Goal: Information Seeking & Learning: Learn about a topic

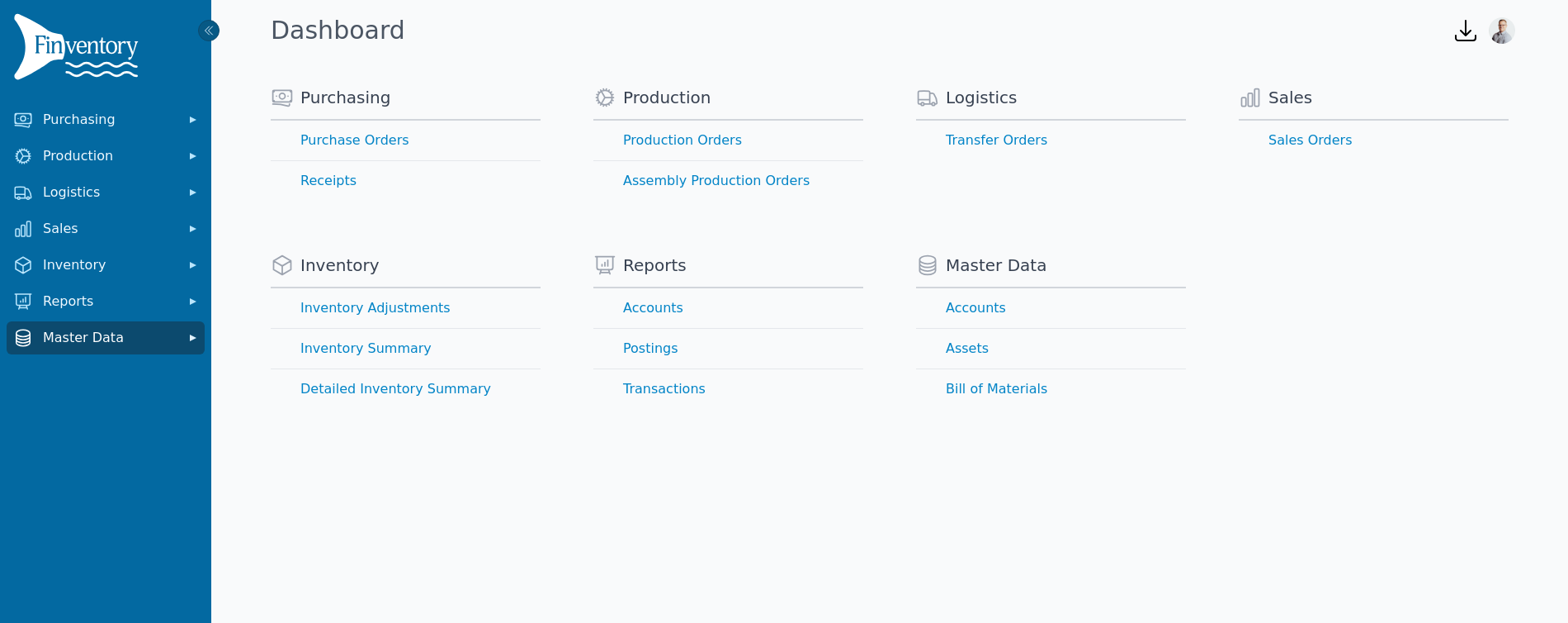
click at [62, 340] on span "Master Data" at bounding box center [108, 338] width 132 height 20
click at [76, 340] on span "Master Data" at bounding box center [108, 338] width 132 height 20
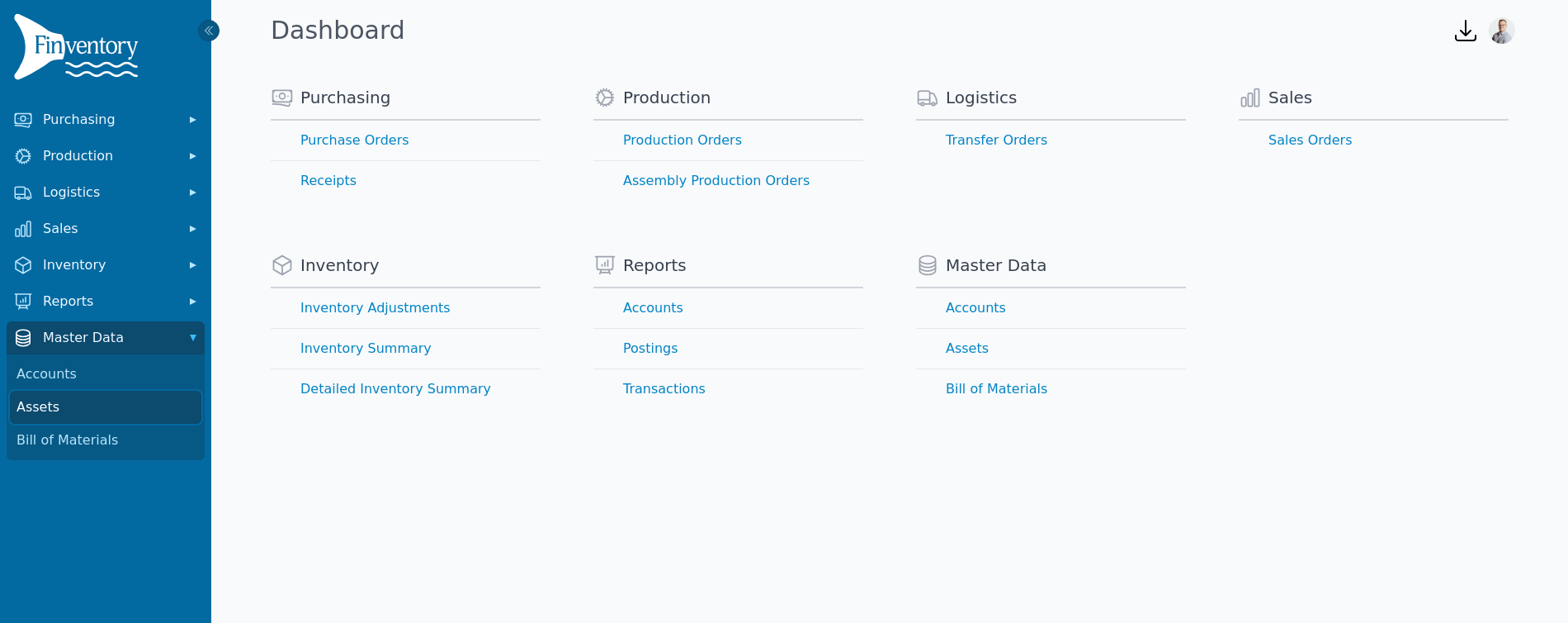
click at [55, 407] on link "Assets" at bounding box center [105, 407] width 191 height 33
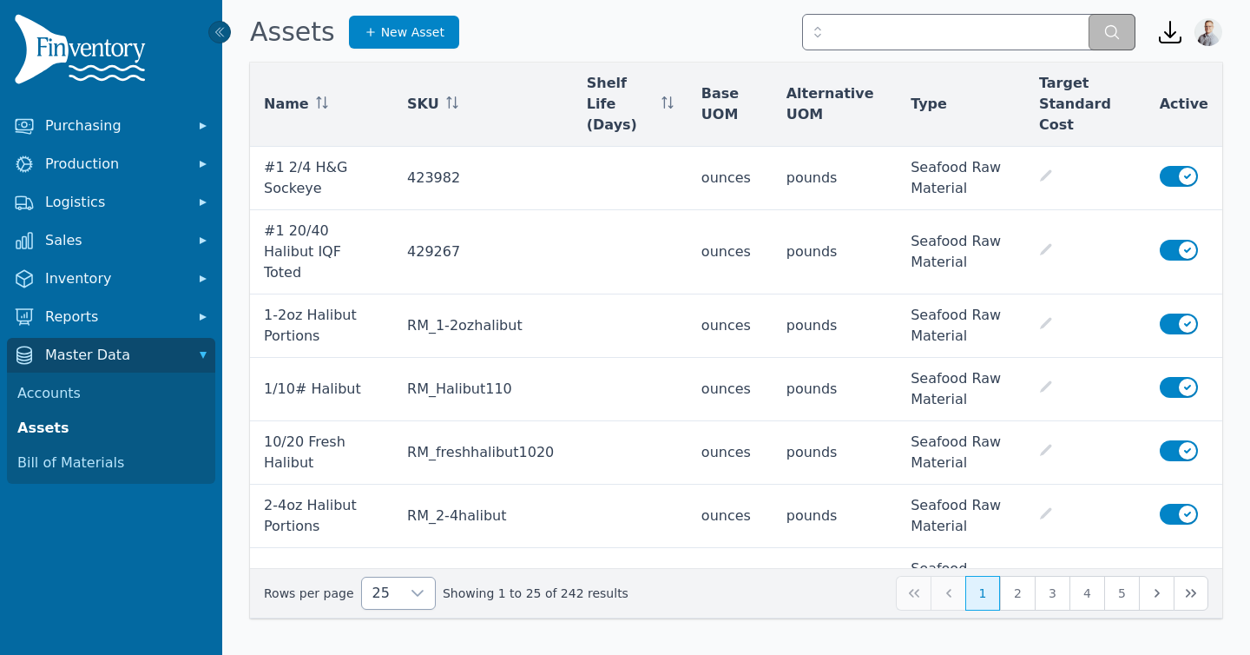
click at [401, 607] on div at bounding box center [417, 592] width 35 height 31
click at [394, 565] on li "250" at bounding box center [391, 553] width 65 height 35
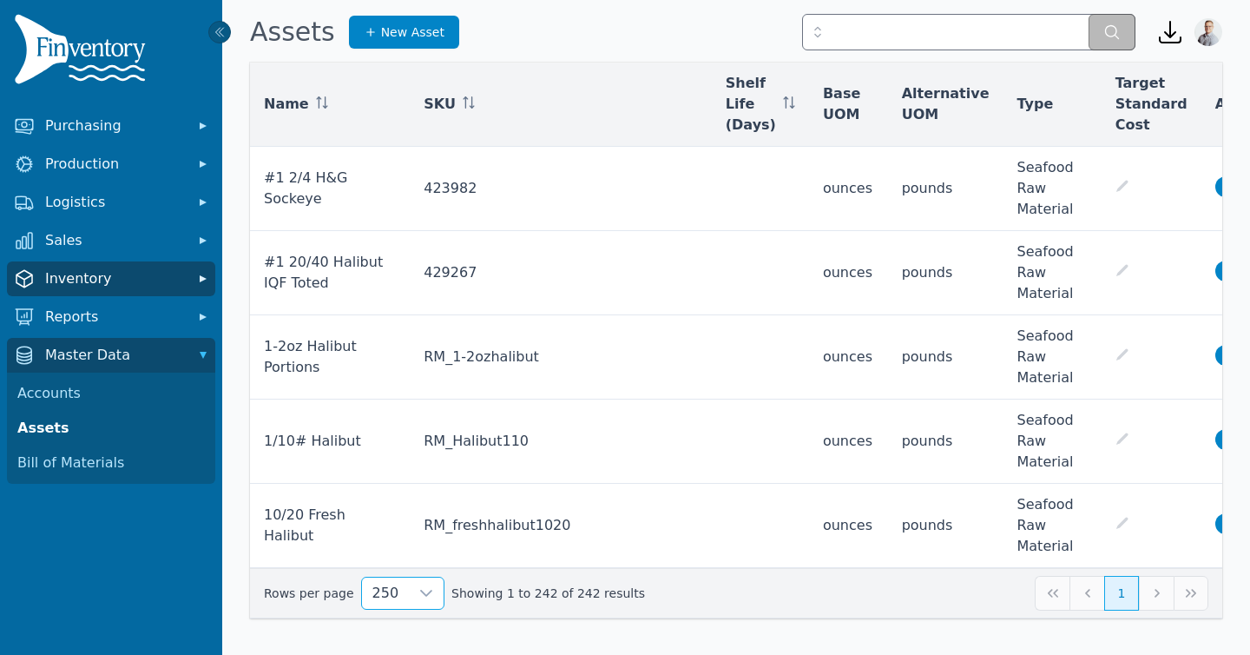
click at [87, 279] on span "Inventory" at bounding box center [114, 278] width 139 height 21
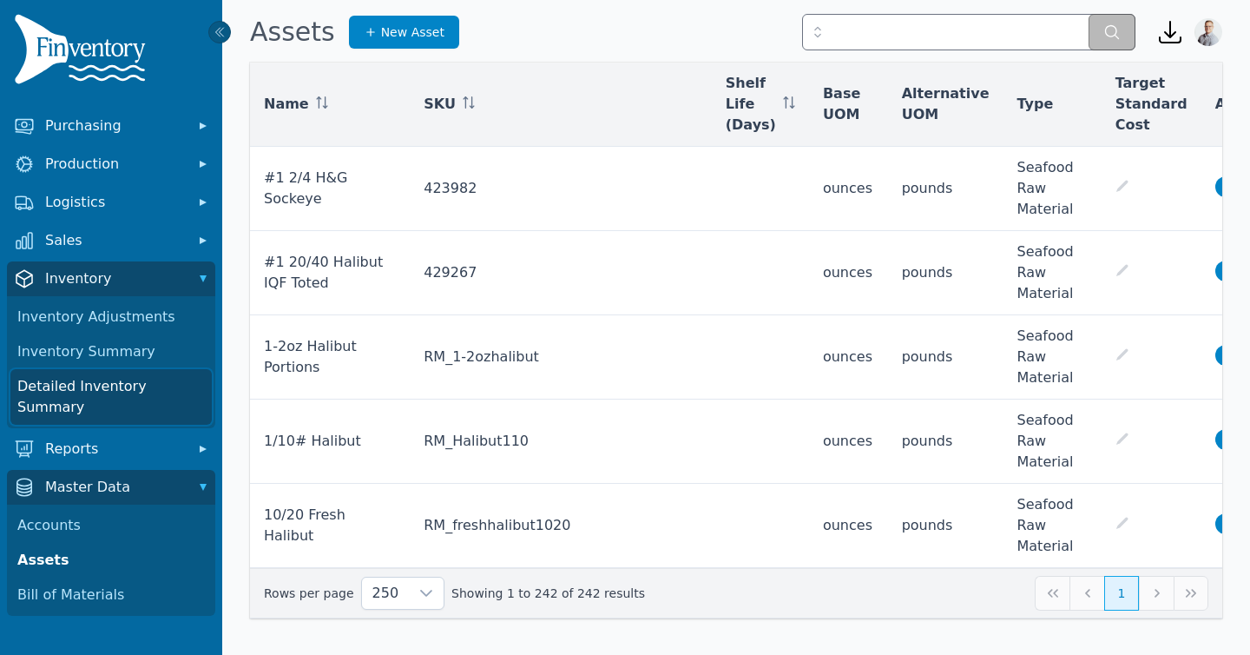
click at [86, 376] on link "Detailed Inventory Summary" at bounding box center [110, 397] width 201 height 56
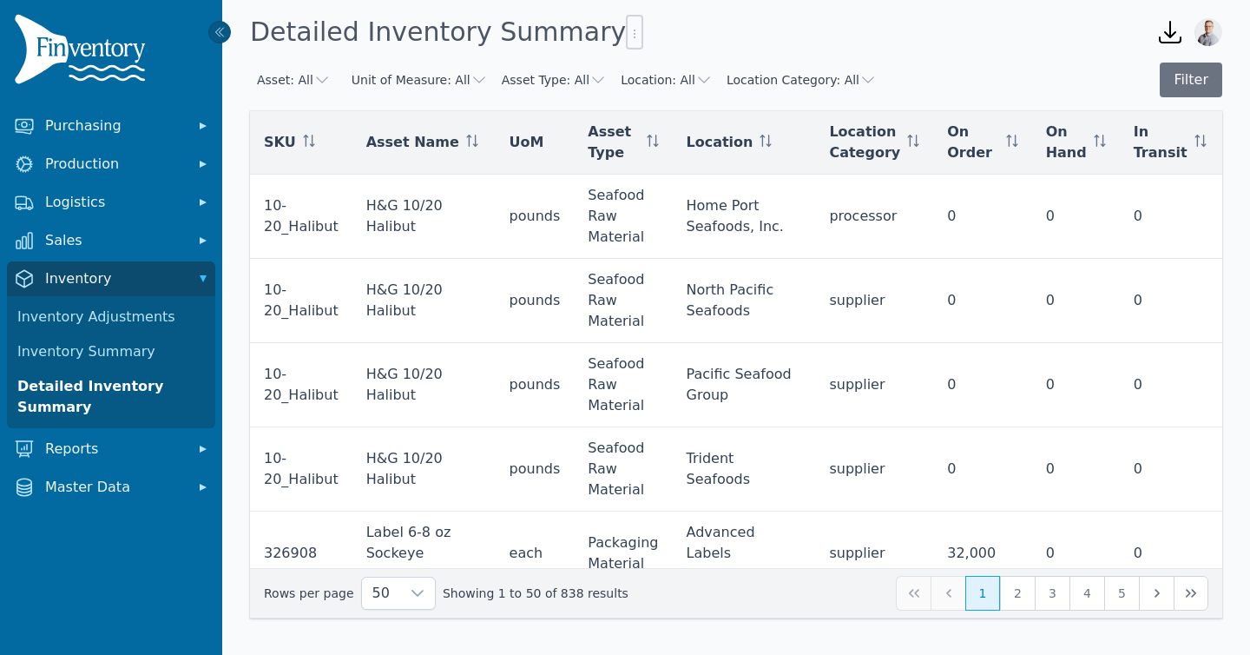
click at [556, 82] on button "Asset Type: All" at bounding box center [554, 79] width 105 height 17
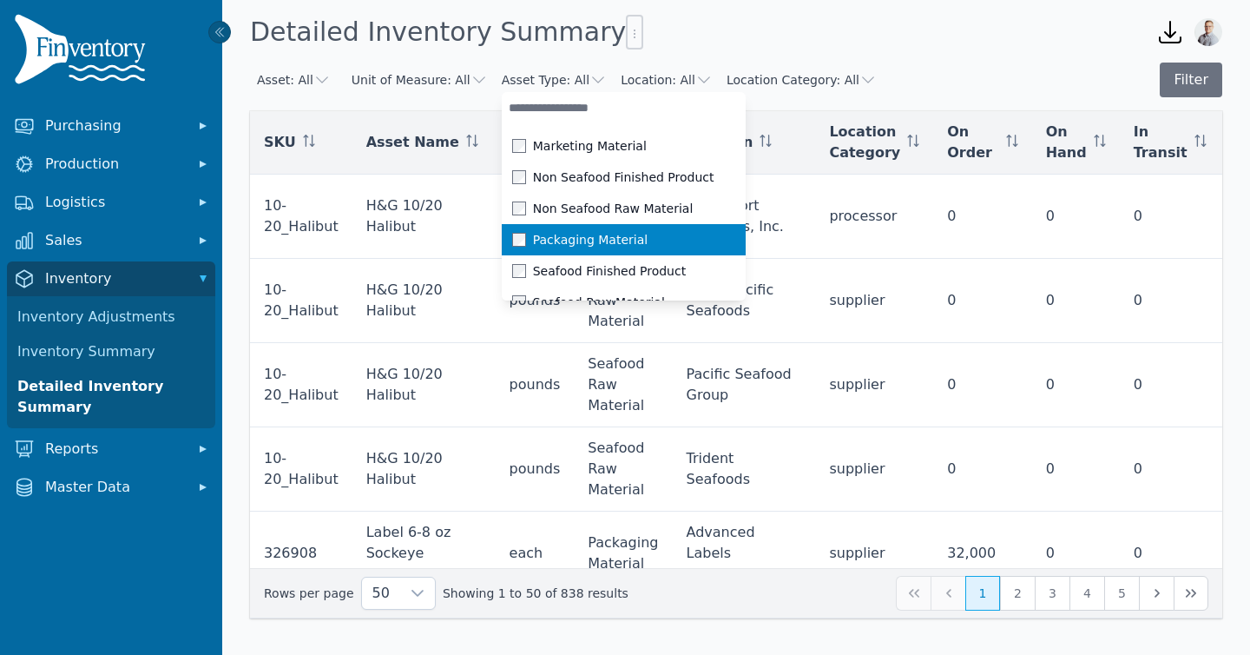
click at [512, 238] on span at bounding box center [522, 240] width 21 height 14
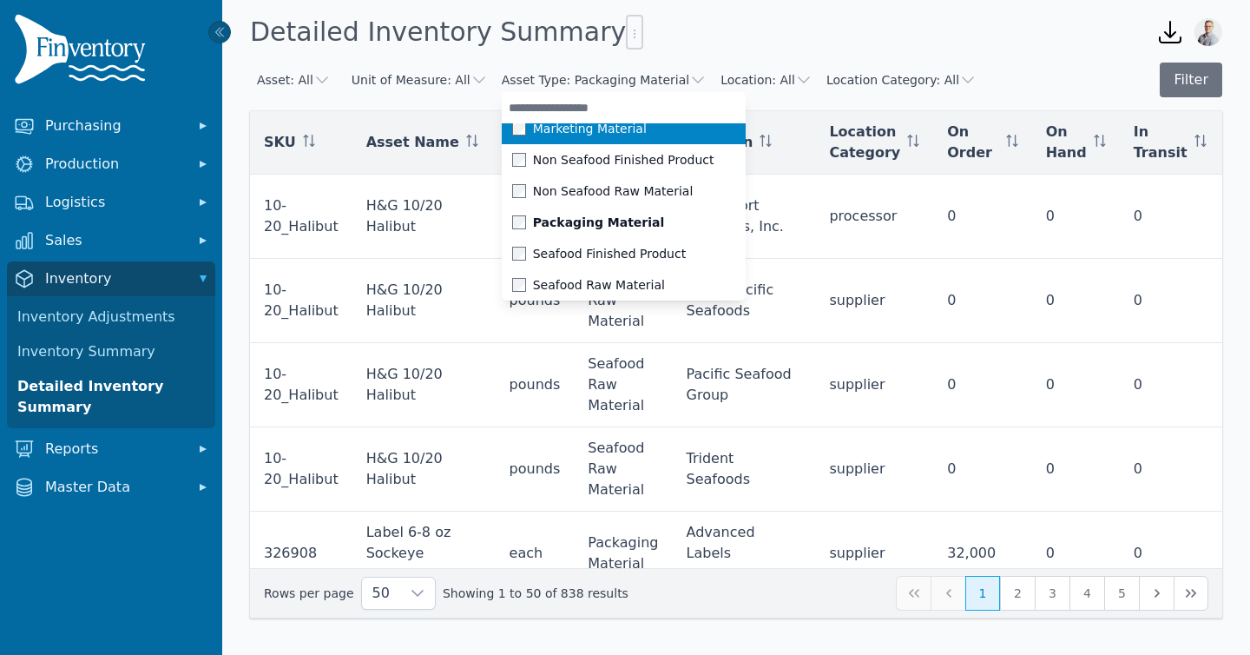
click at [512, 131] on span at bounding box center [522, 129] width 21 height 14
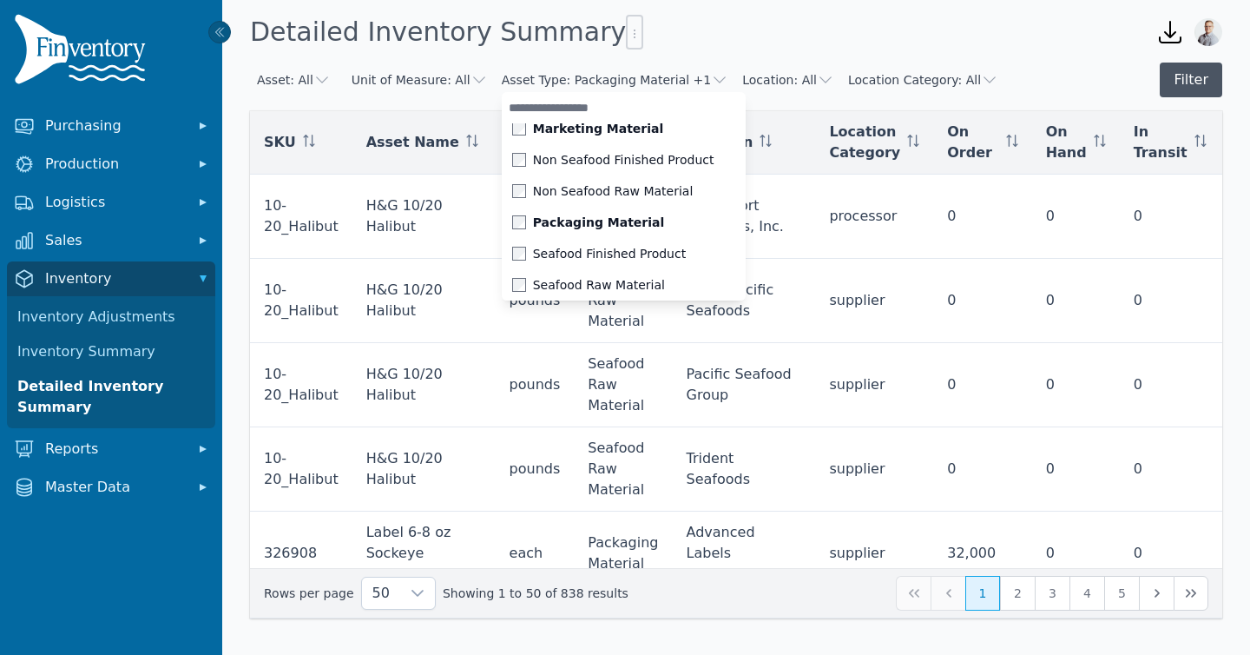
scroll to position [0, 0]
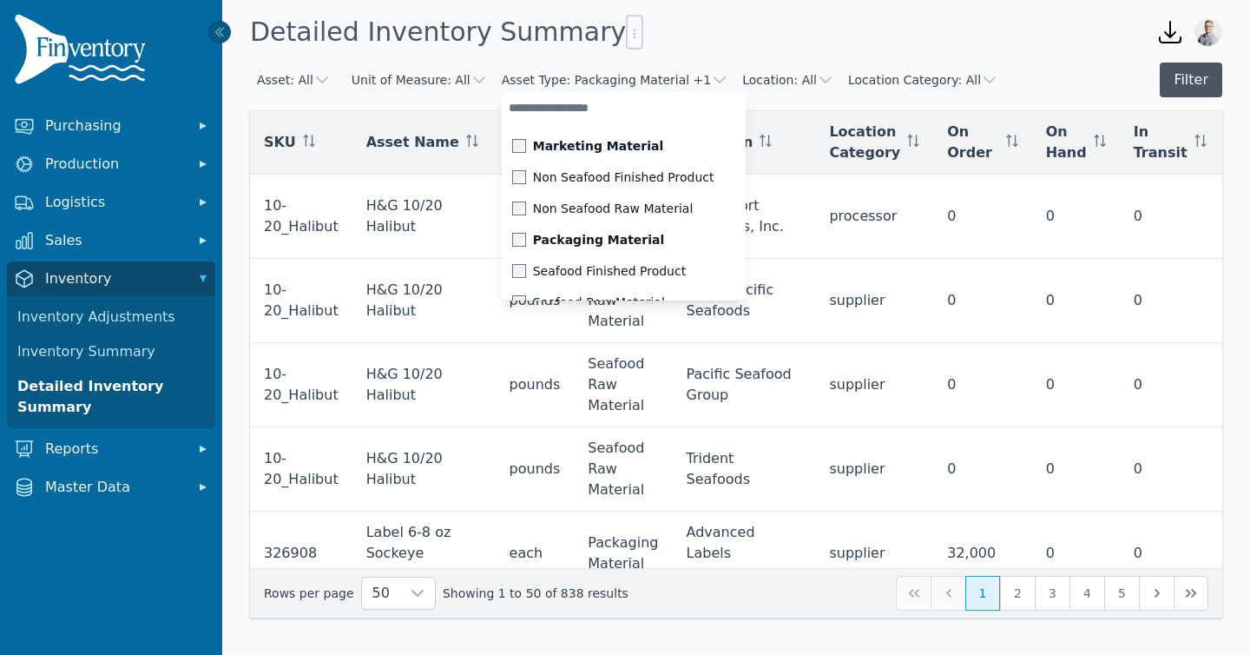
click at [1196, 80] on button "Filter" at bounding box center [1191, 79] width 62 height 35
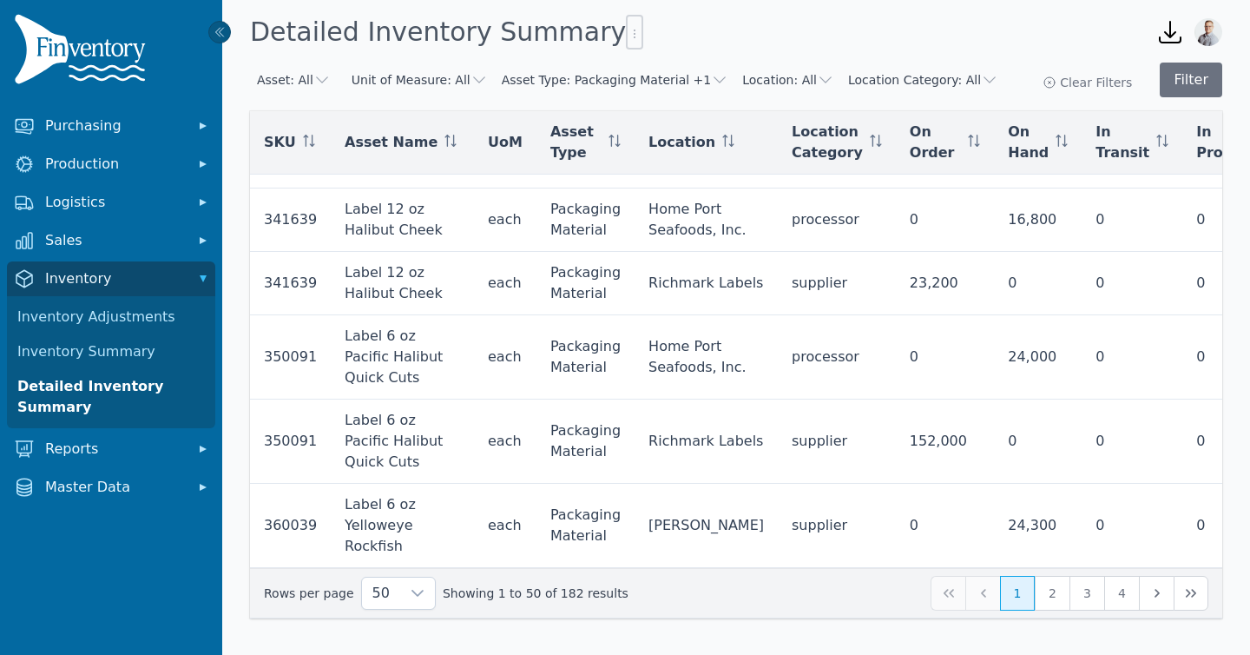
scroll to position [3713, 0]
click at [1055, 594] on button "2" at bounding box center [1052, 593] width 35 height 35
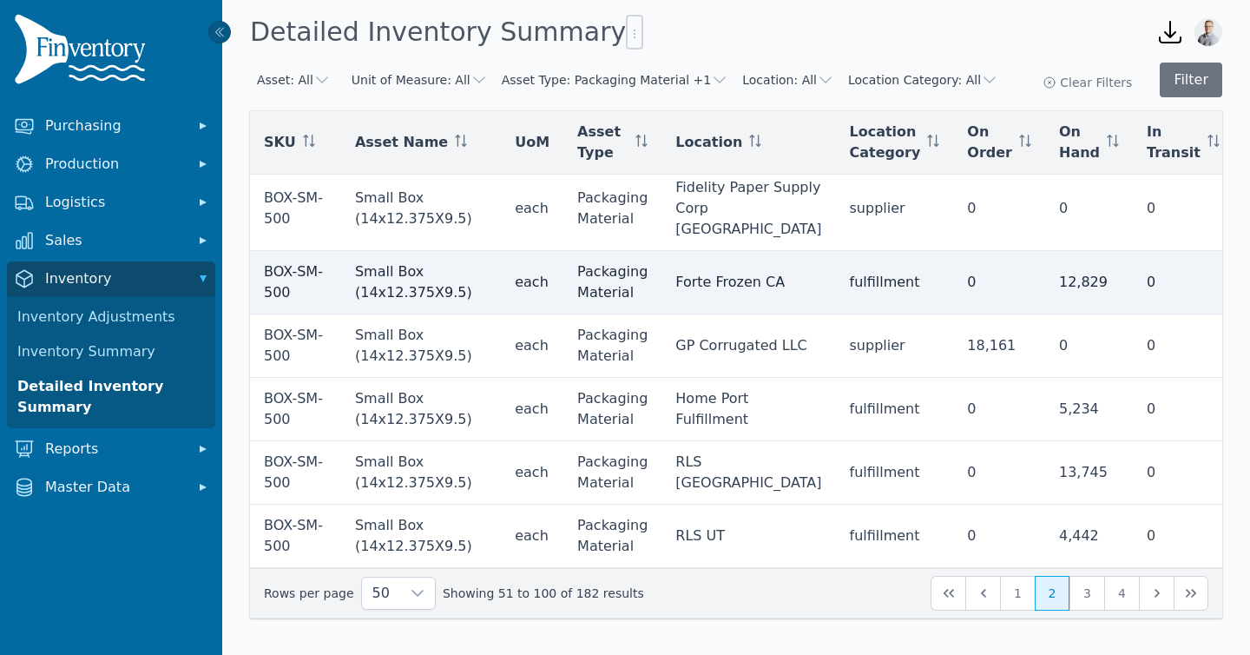
scroll to position [3483, 0]
drag, startPoint x: 354, startPoint y: 278, endPoint x: 401, endPoint y: 280, distance: 46.9
click at [401, 280] on td "Small Box (14x12.375X9.5)" at bounding box center [418, 282] width 160 height 63
drag, startPoint x: 444, startPoint y: 279, endPoint x: 353, endPoint y: 279, distance: 90.3
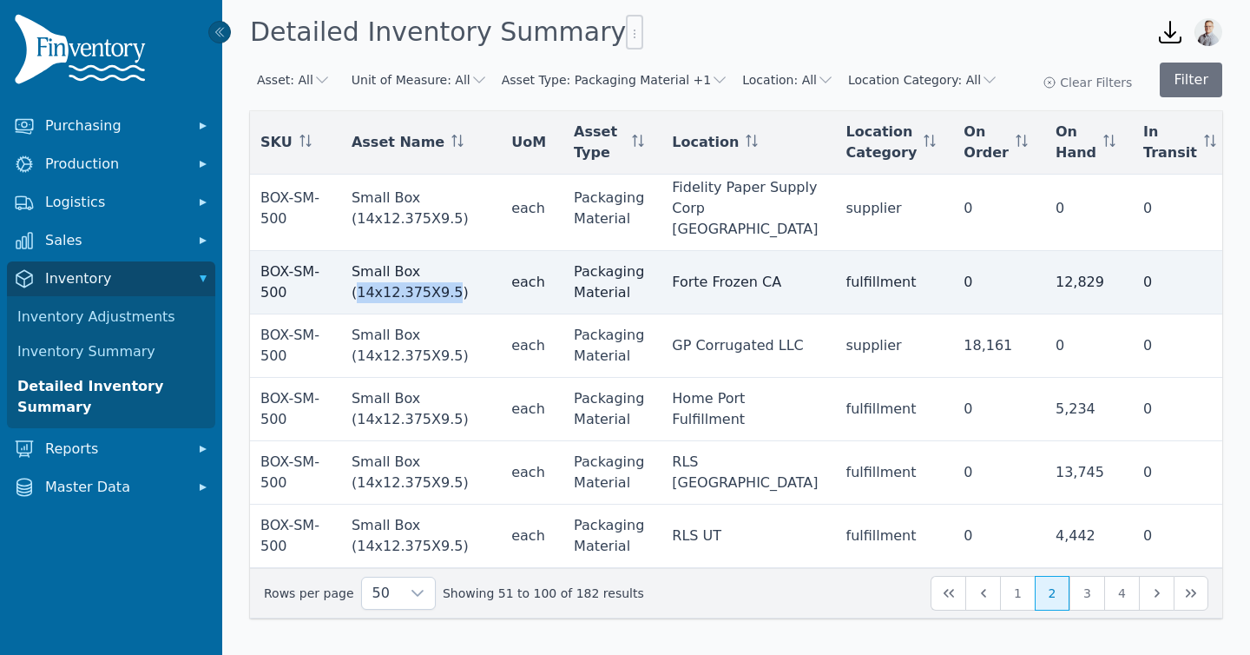
click at [353, 279] on td "Small Box (14x12.375X9.5)" at bounding box center [418, 282] width 160 height 63
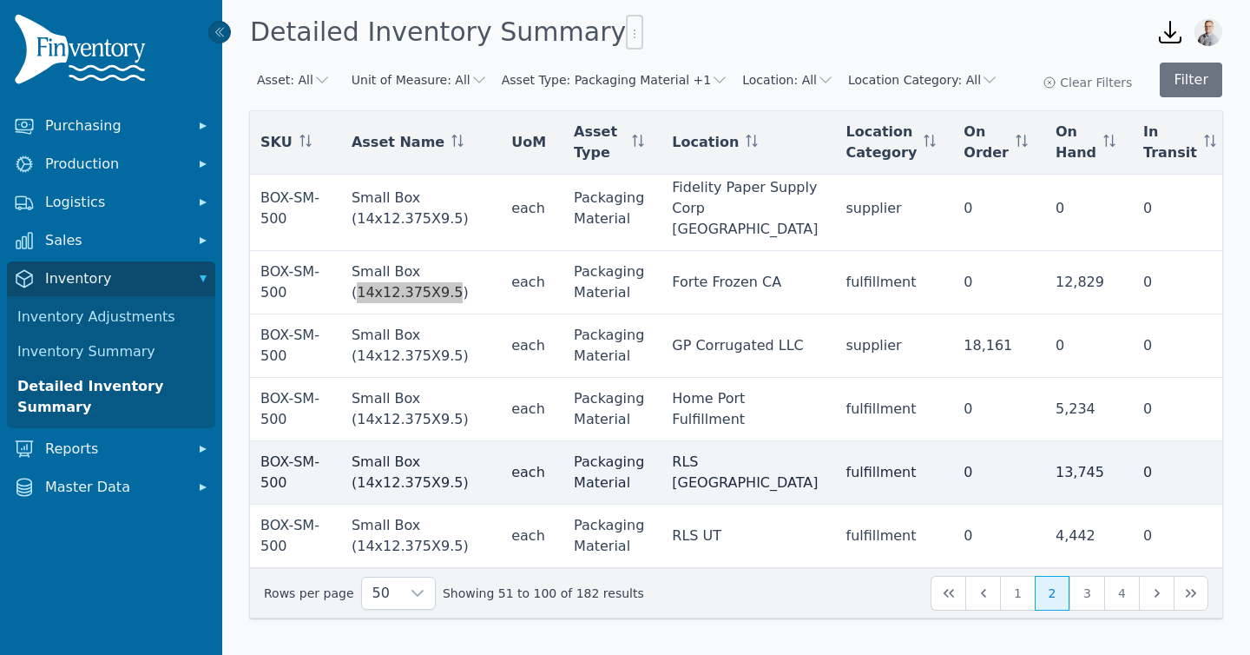
scroll to position [3483, 3]
